Goal: Check status: Check status

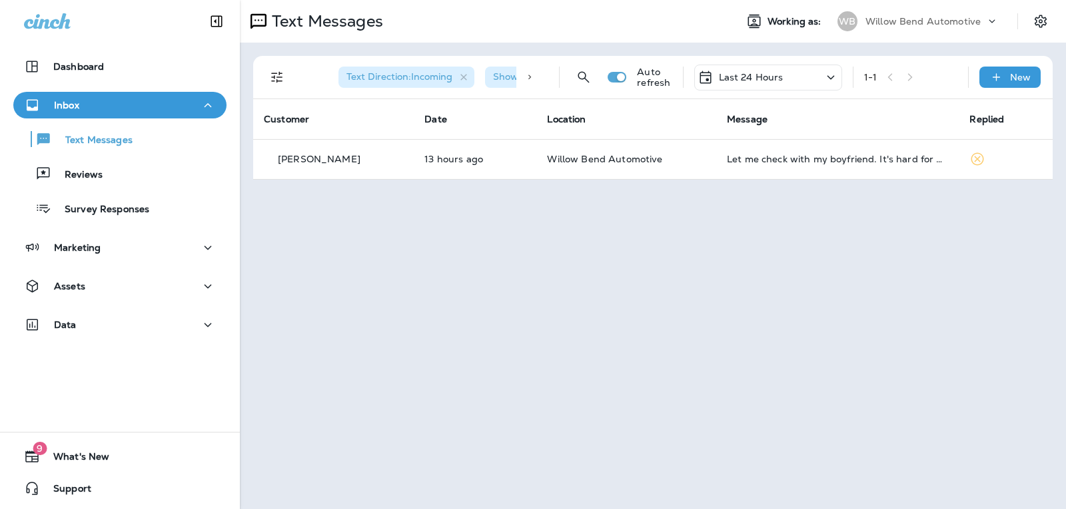
click at [775, 84] on div "Last 24 Hours" at bounding box center [740, 77] width 86 height 16
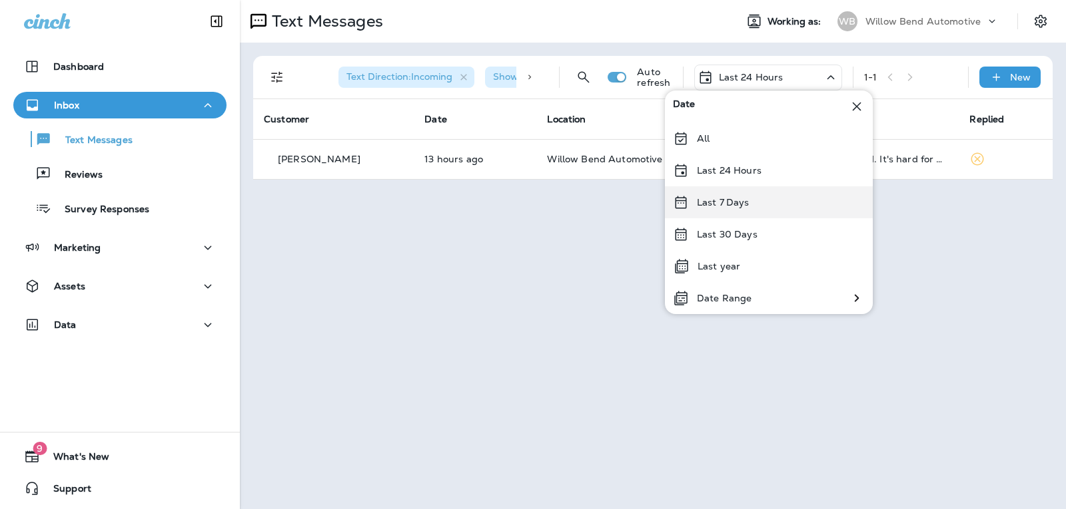
click at [759, 200] on div "Last 7 Days" at bounding box center [769, 202] width 208 height 32
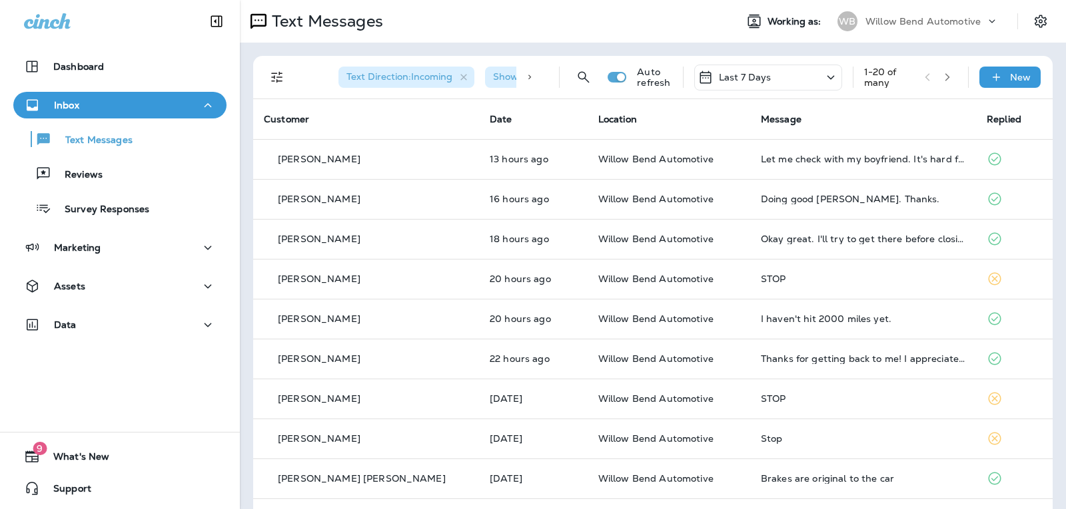
click at [771, 69] on div "Last 7 Days" at bounding box center [768, 78] width 148 height 26
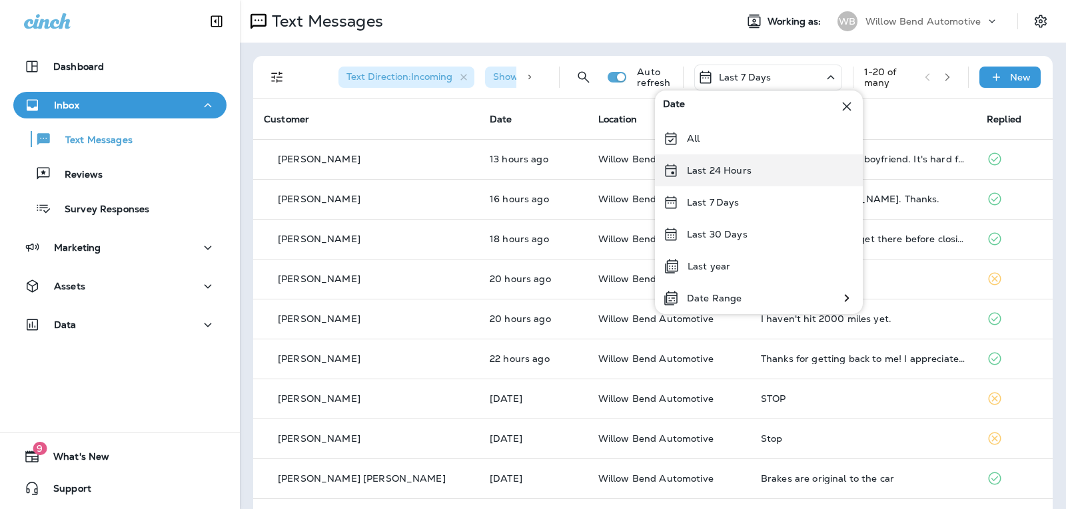
click at [731, 171] on p "Last 24 Hours" at bounding box center [719, 170] width 65 height 11
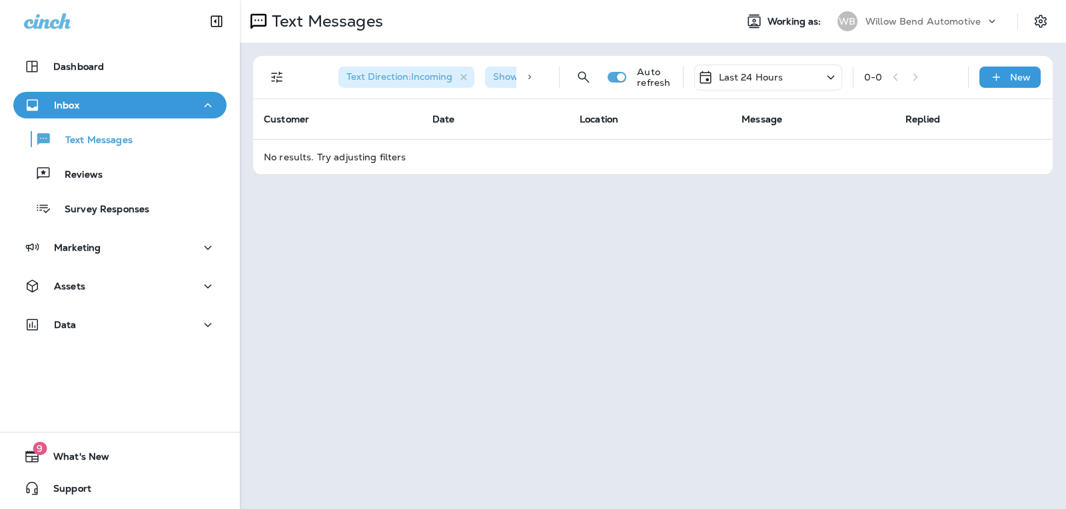
click at [773, 74] on p "Last 24 Hours" at bounding box center [751, 77] width 65 height 11
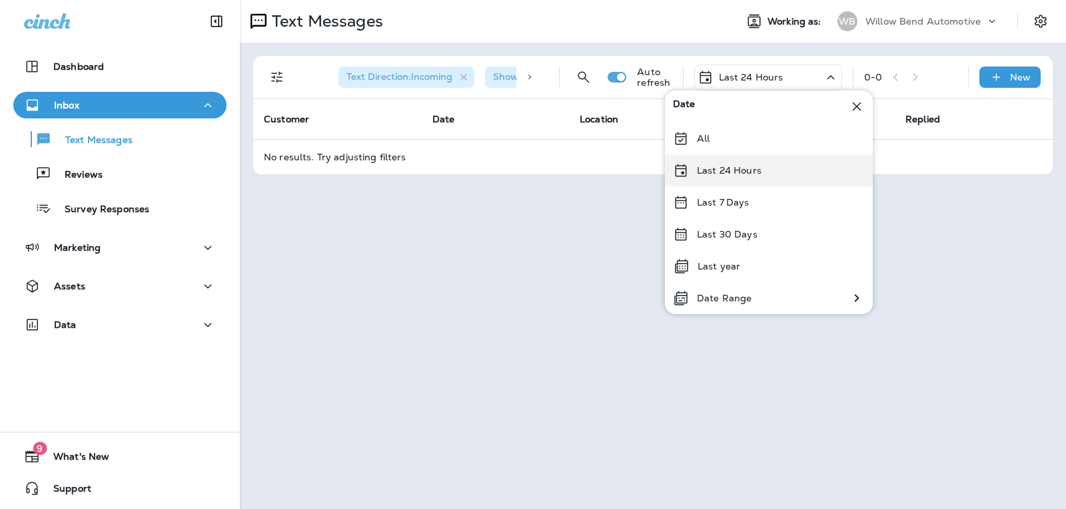
click at [723, 172] on p "Last 24 Hours" at bounding box center [729, 170] width 65 height 11
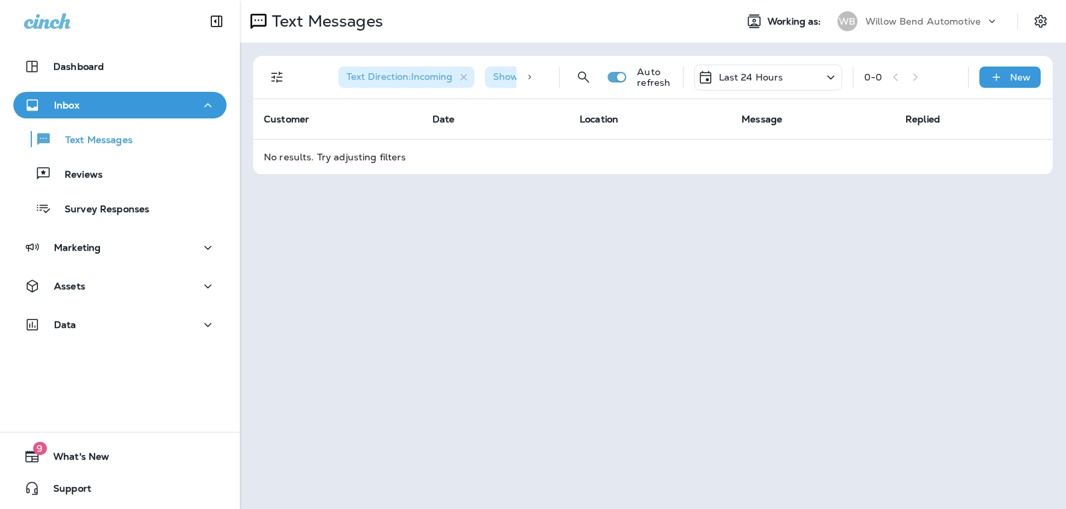
click at [800, 81] on div "Last 24 Hours" at bounding box center [768, 78] width 148 height 26
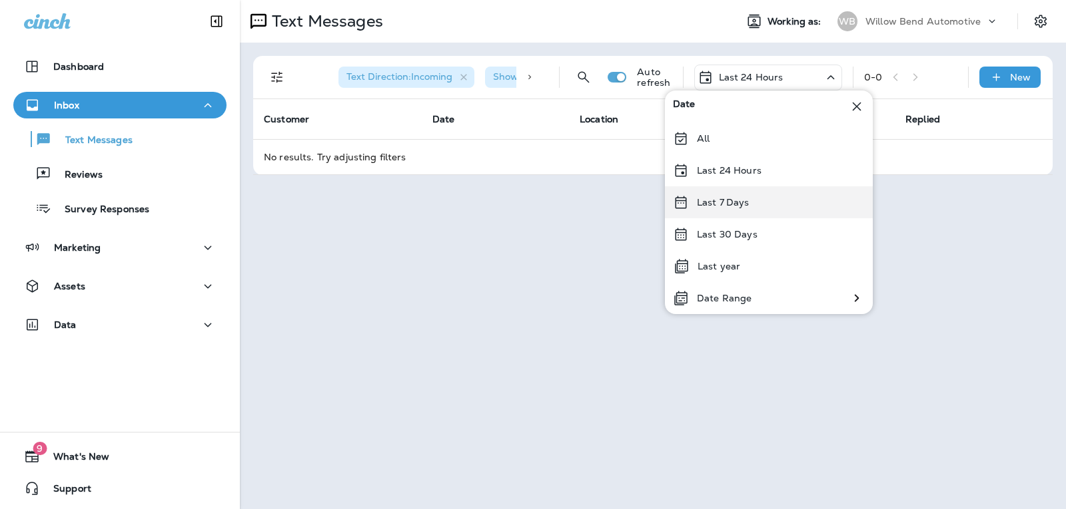
click at [747, 202] on p "Last 7 Days" at bounding box center [723, 202] width 53 height 11
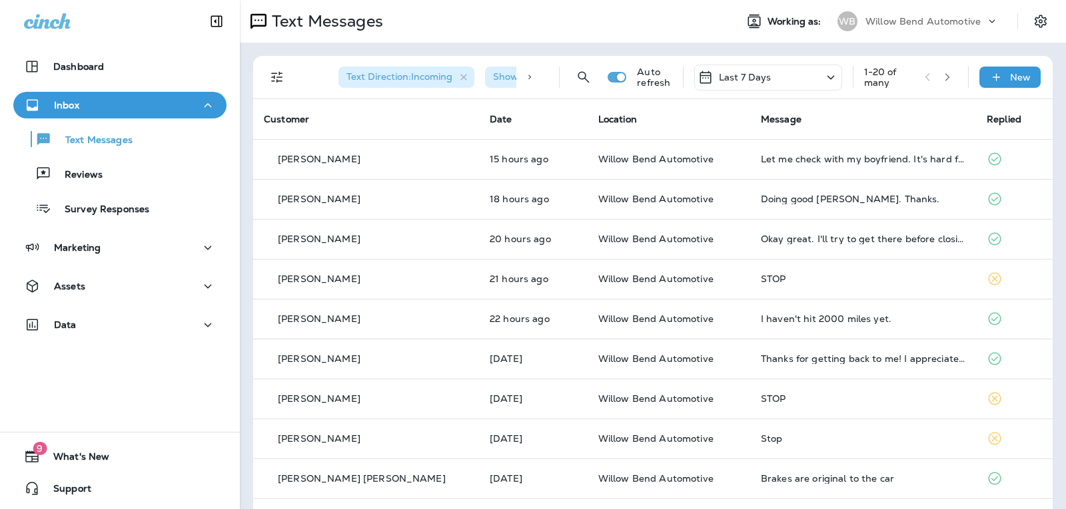
click at [772, 77] on div "Last 7 Days" at bounding box center [768, 78] width 148 height 26
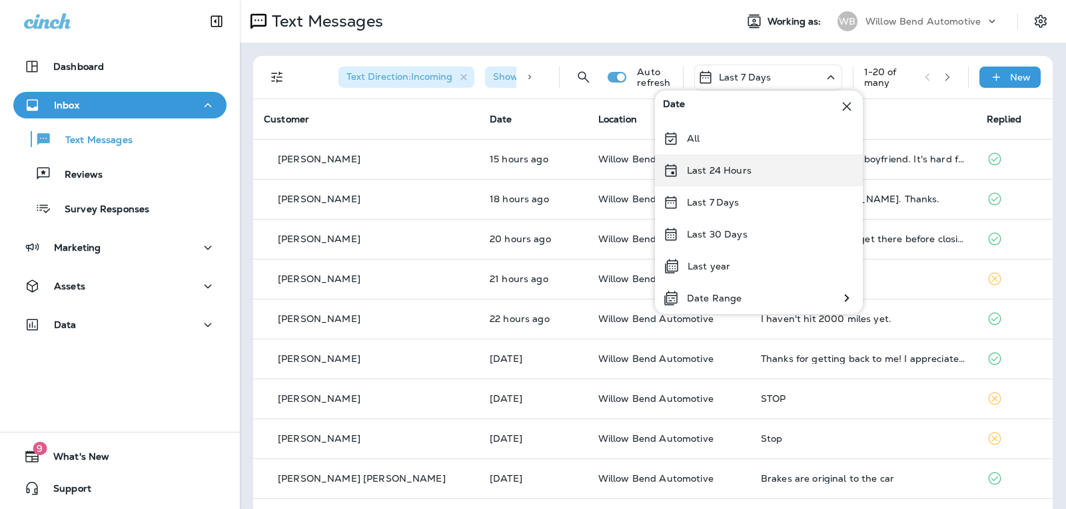
click at [763, 174] on div "Last 24 Hours" at bounding box center [759, 171] width 208 height 32
